Goal: Task Accomplishment & Management: Complete application form

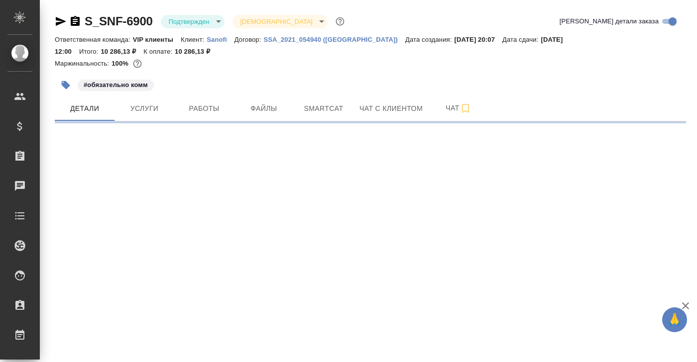
select select "RU"
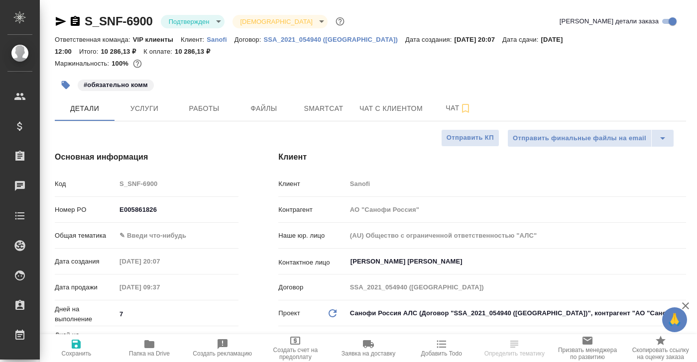
type textarea "x"
type input "VIP клиенты"
type textarea "x"
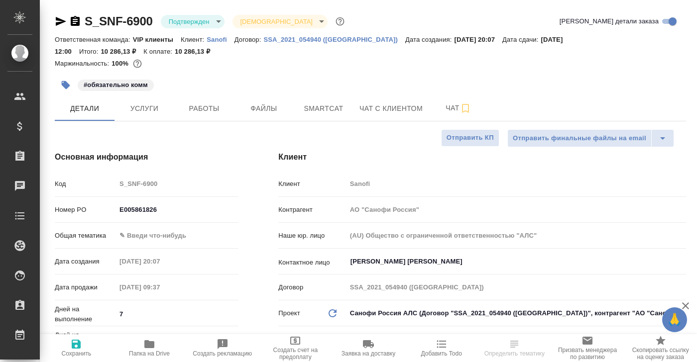
type textarea "x"
type input "[PERSON_NAME]"
